Goal: Task Accomplishment & Management: Manage account settings

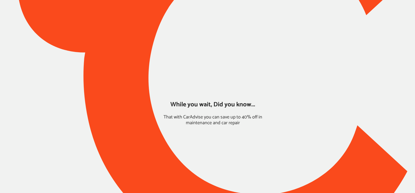
type input "*****"
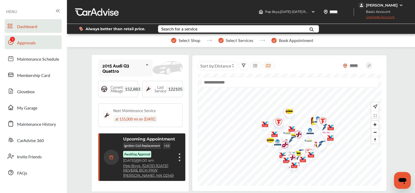
click at [28, 40] on span "Approvals" at bounding box center [26, 43] width 19 height 7
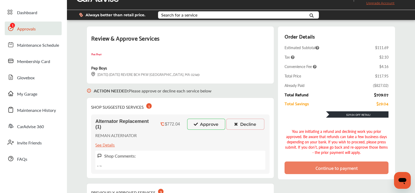
scroll to position [14, 0]
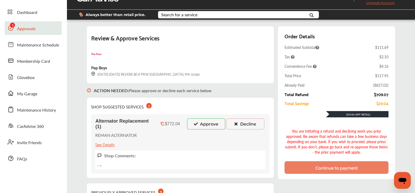
click at [196, 125] on icon at bounding box center [195, 124] width 5 height 4
